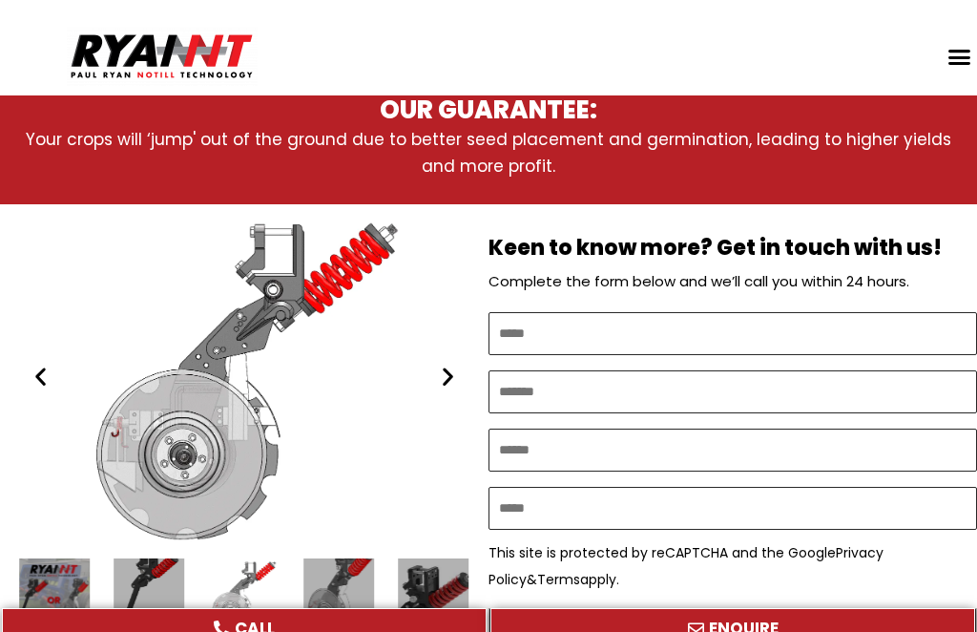
scroll to position [922, 0]
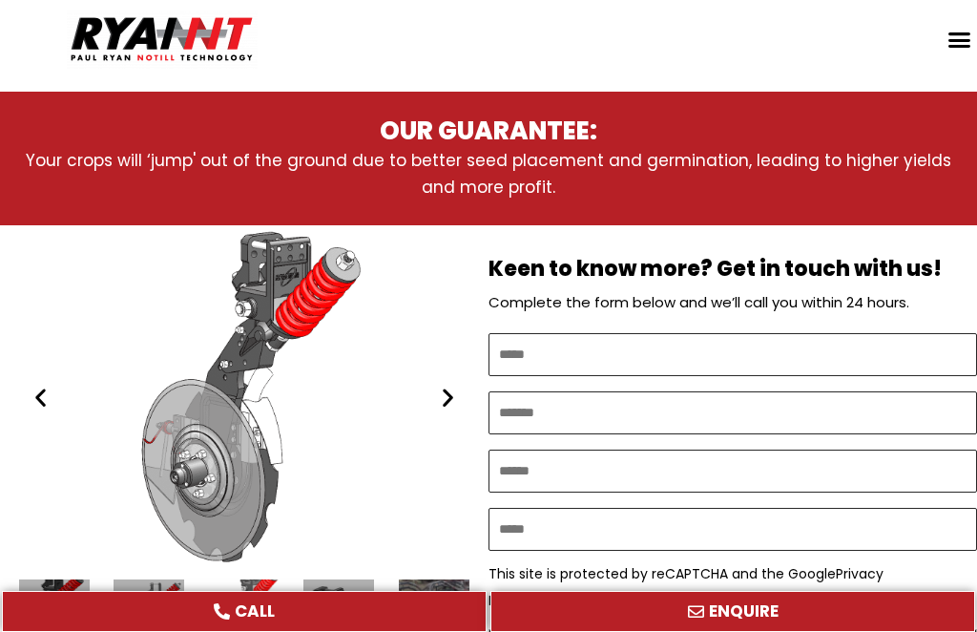
click at [70, 579] on div "Slides Slides" at bounding box center [244, 614] width 450 height 71
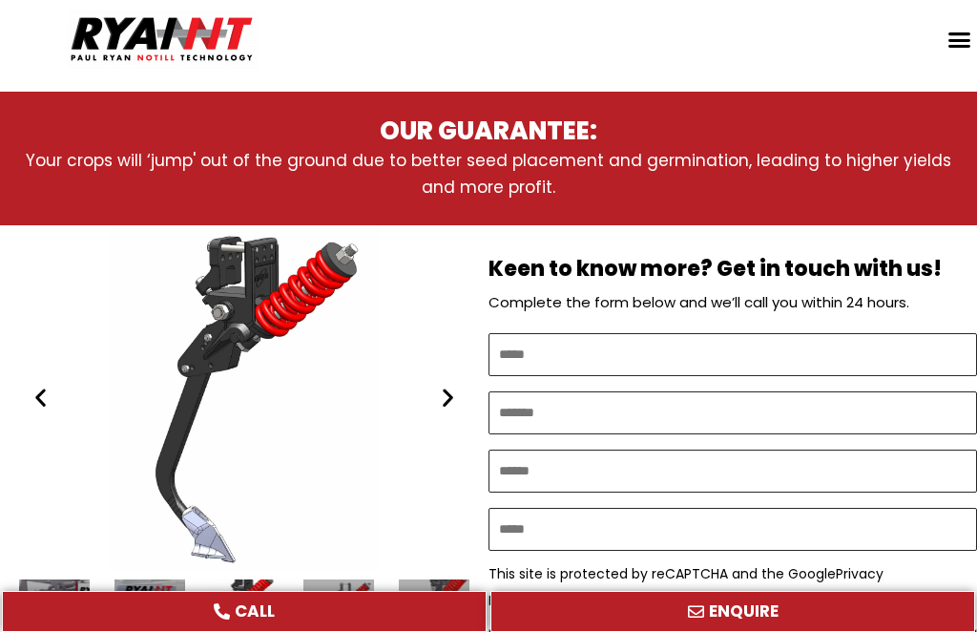
click at [452, 386] on icon "Next slide" at bounding box center [448, 398] width 24 height 24
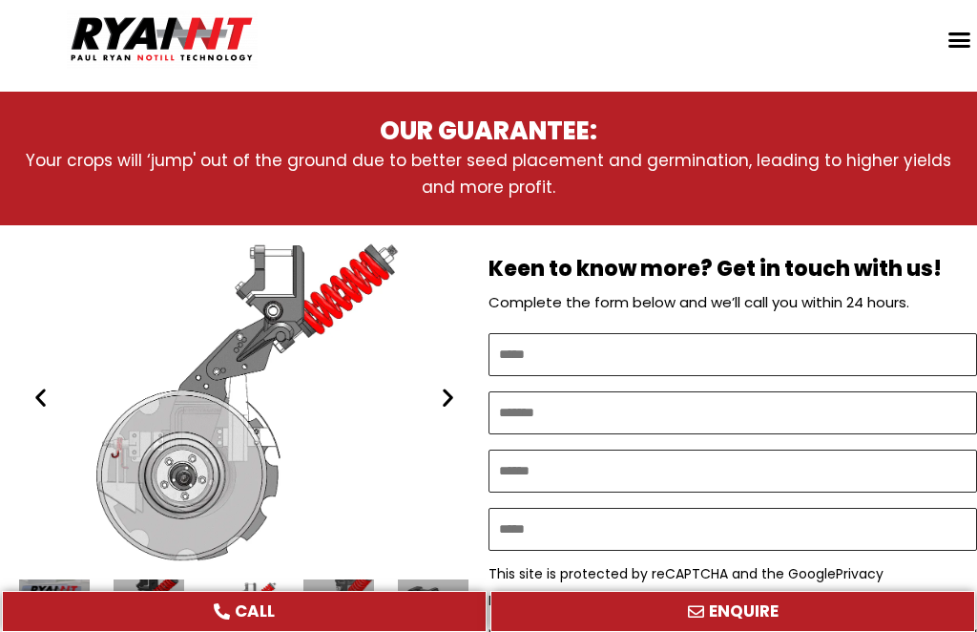
click at [447, 386] on icon "Next slide" at bounding box center [448, 398] width 24 height 24
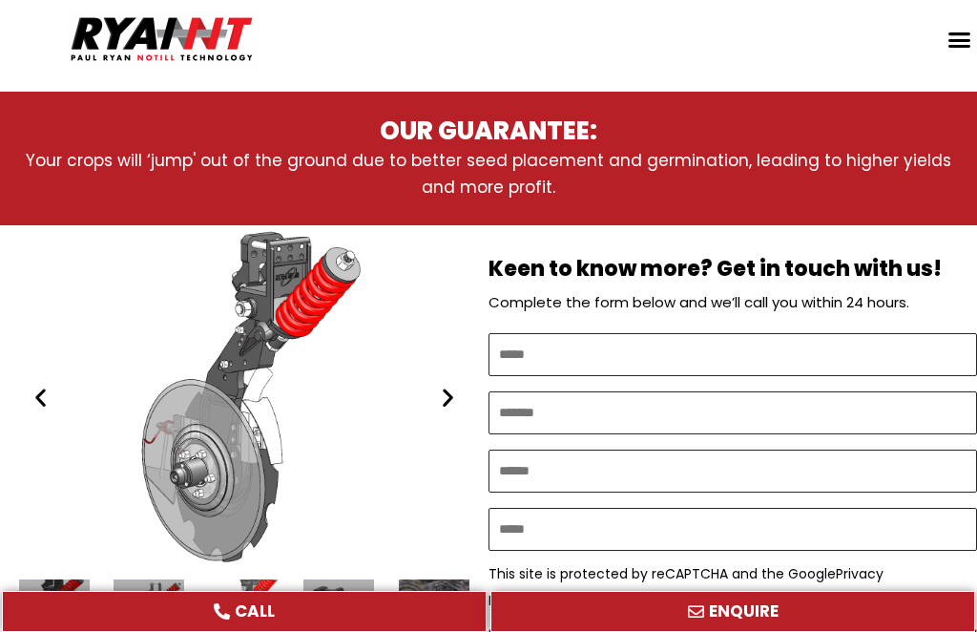
click at [451, 386] on icon "Next slide" at bounding box center [448, 398] width 24 height 24
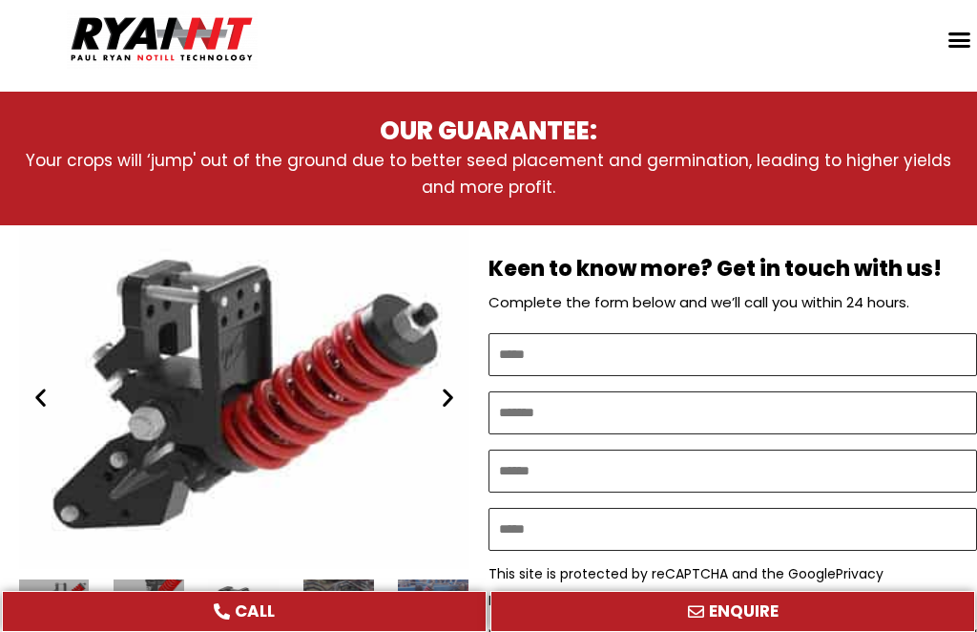
click at [452, 386] on icon "Next slide" at bounding box center [448, 398] width 24 height 24
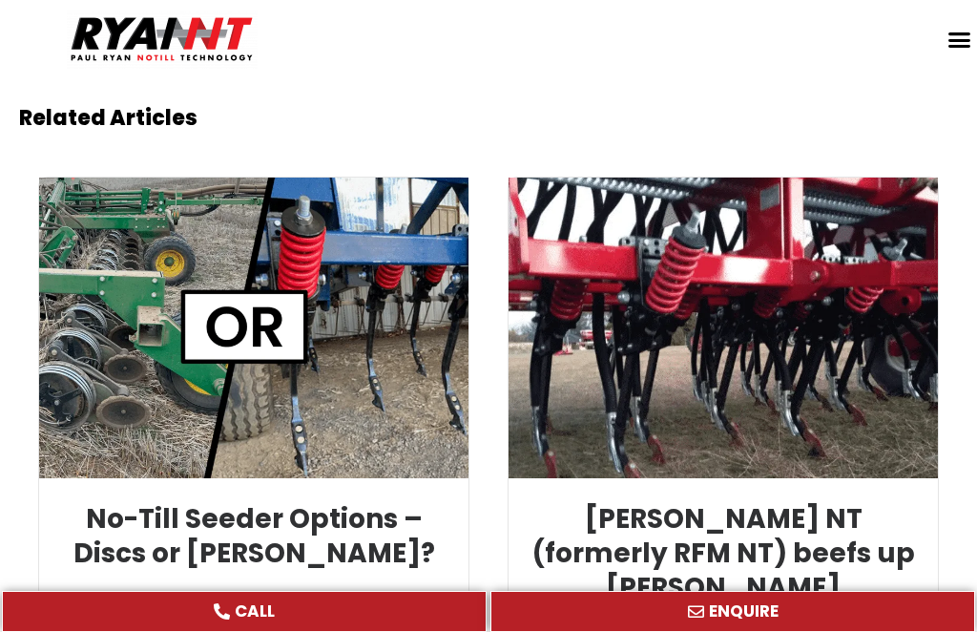
scroll to position [4277, 0]
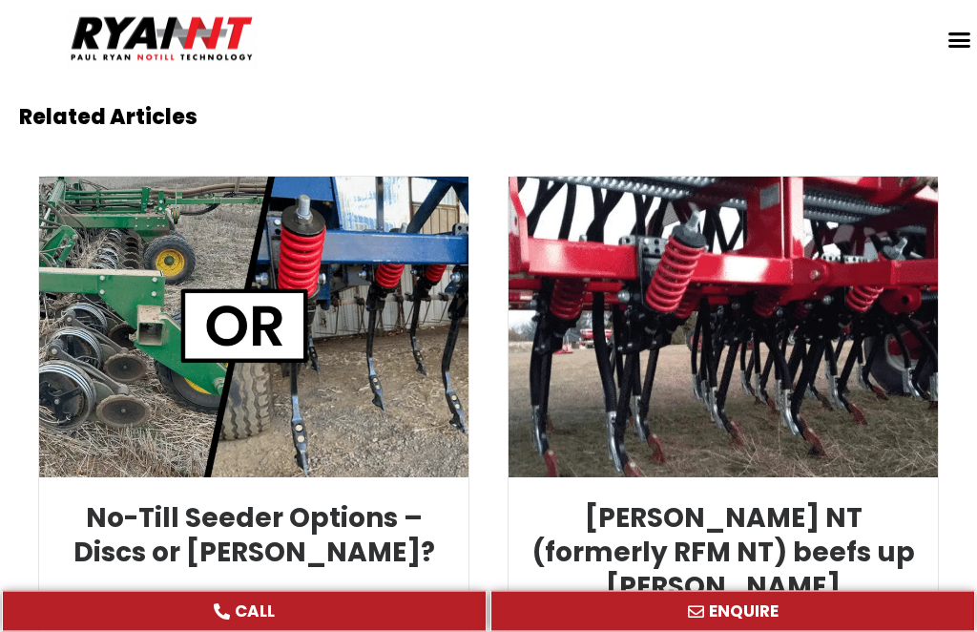
click at [731, 606] on link "READ MORE" at bounding box center [723, 629] width 401 height 46
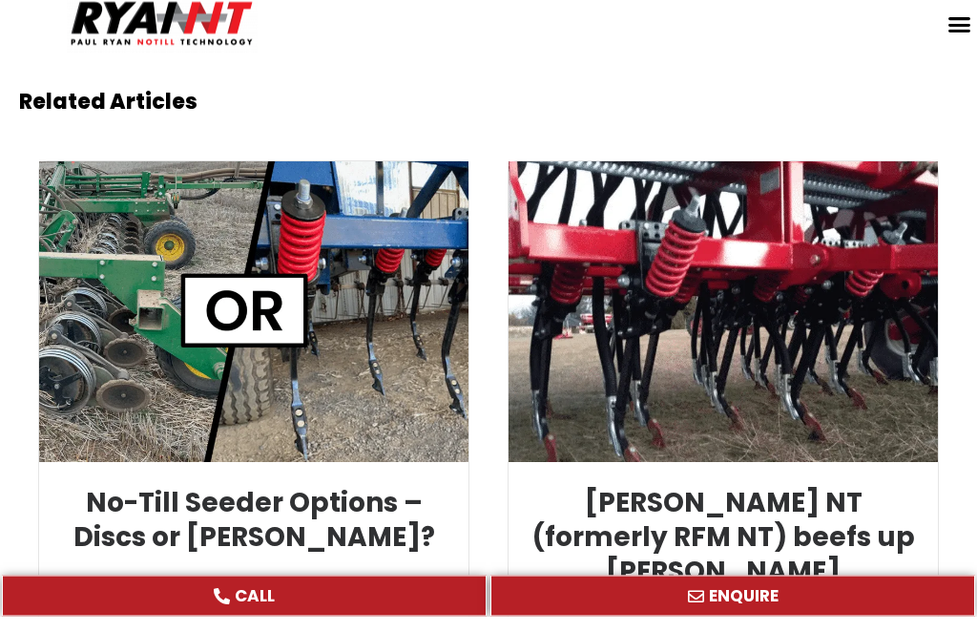
scroll to position [4341, 0]
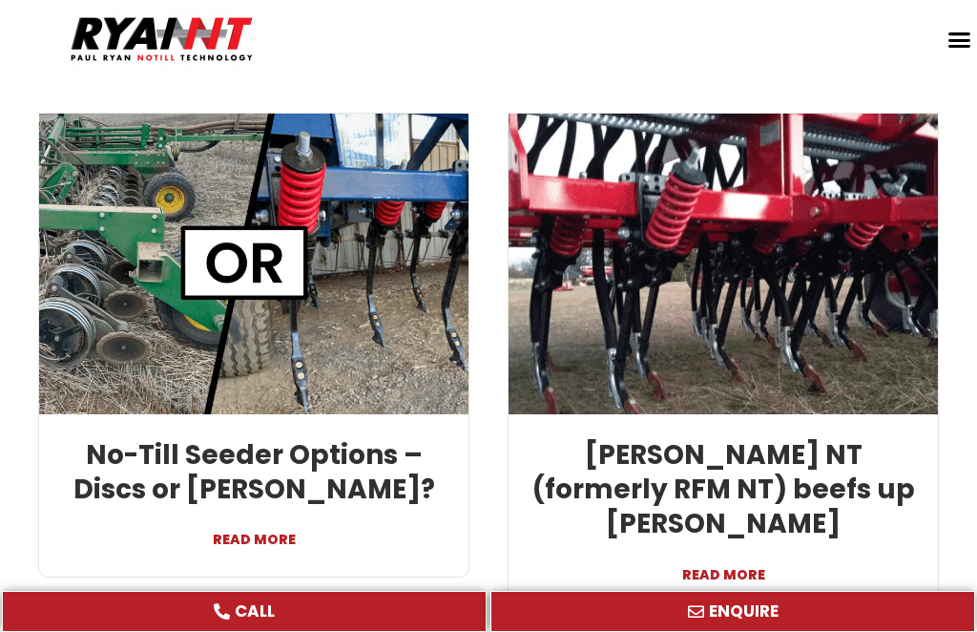
click at [264, 507] on link "READ MORE" at bounding box center [253, 530] width 401 height 46
